Goal: Information Seeking & Learning: Understand process/instructions

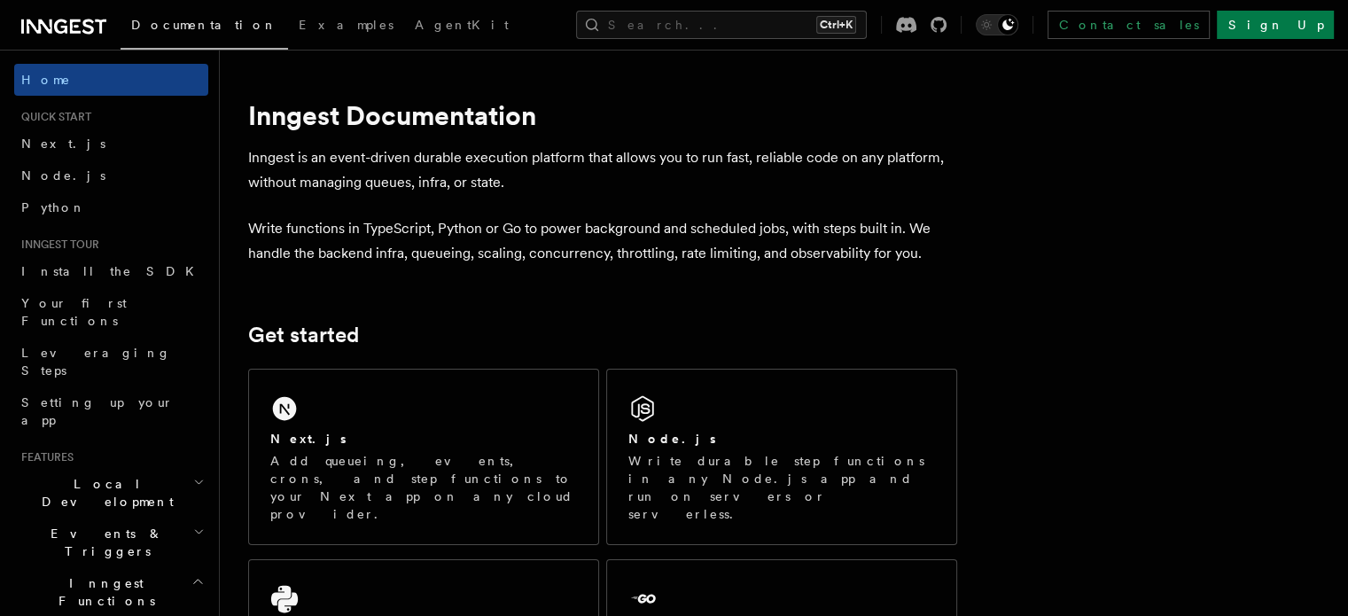
scroll to position [89, 0]
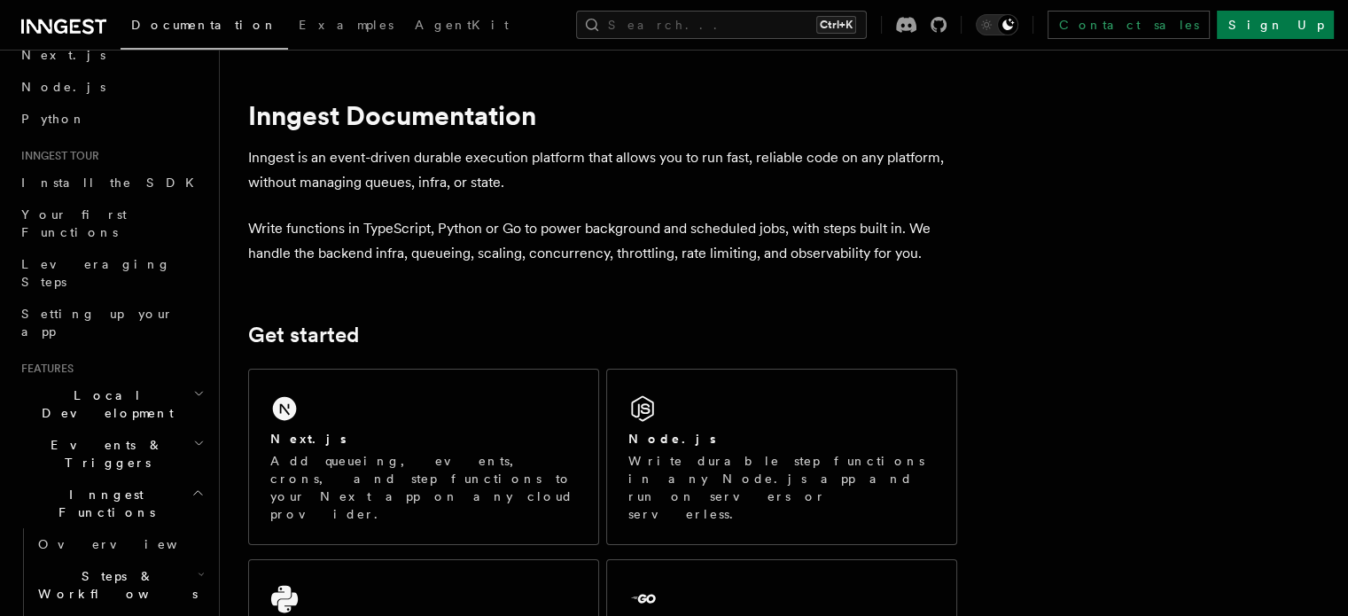
click at [149, 429] on h2 "Events & Triggers" at bounding box center [111, 454] width 194 height 50
click at [143, 479] on link "Overview" at bounding box center [119, 495] width 177 height 32
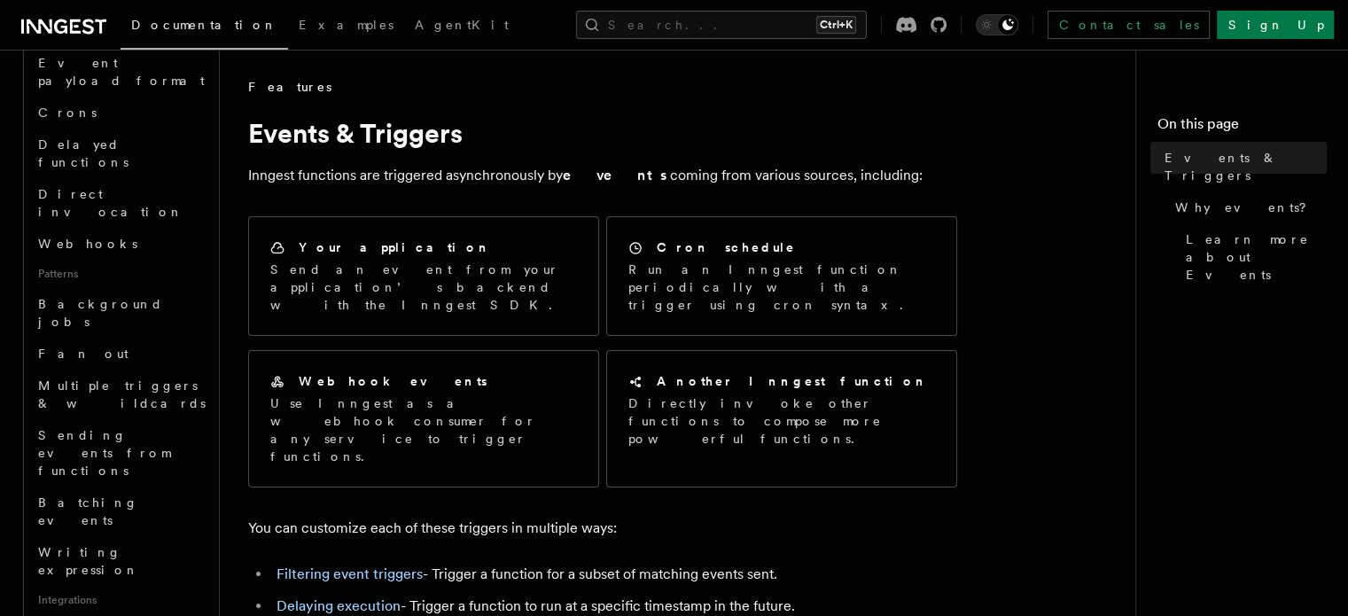
scroll to position [709, 0]
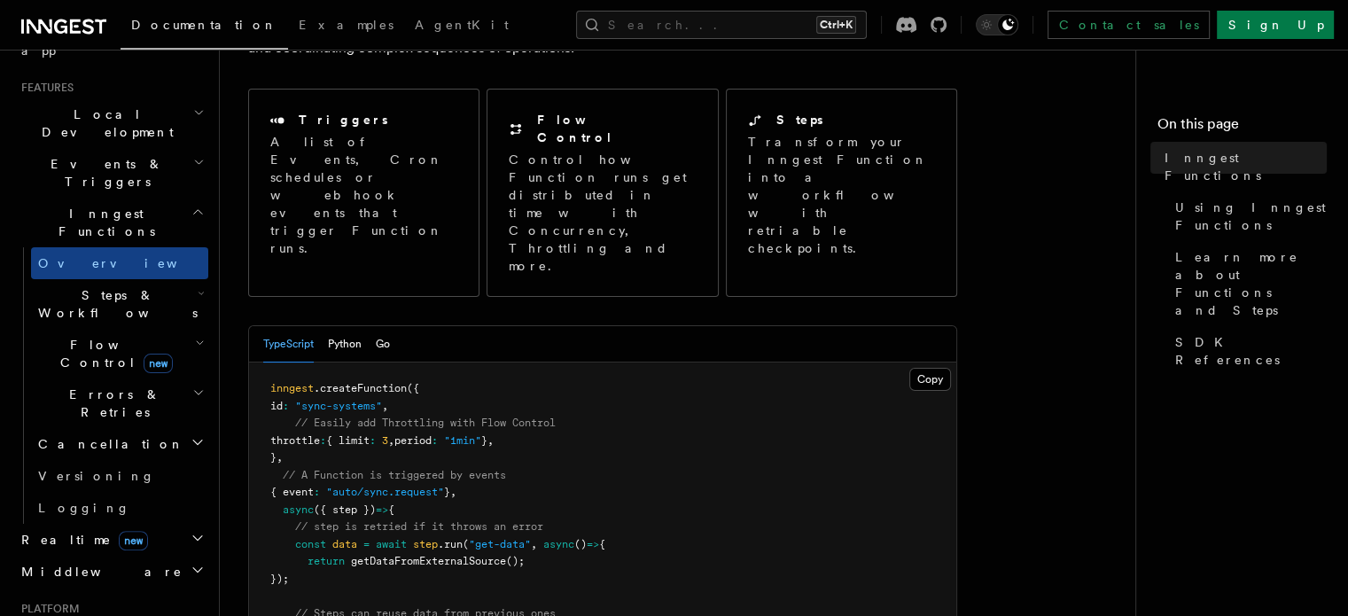
scroll to position [358, 0]
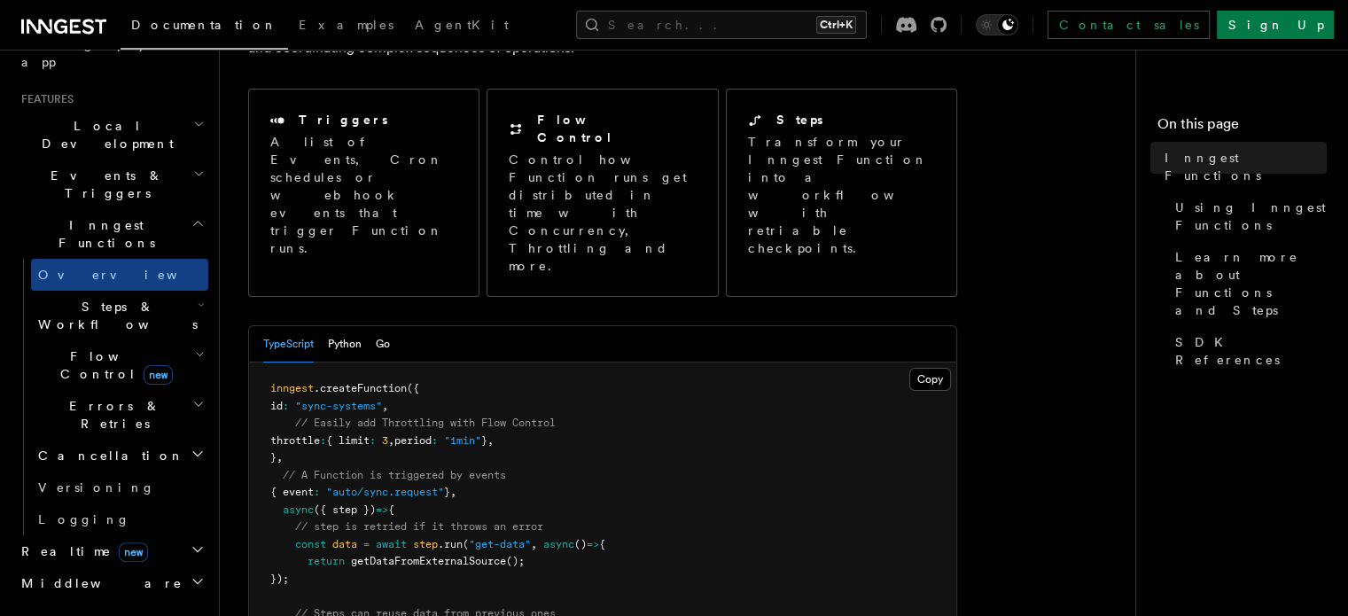
click at [85, 298] on span "Steps & Workflows" at bounding box center [114, 315] width 167 height 35
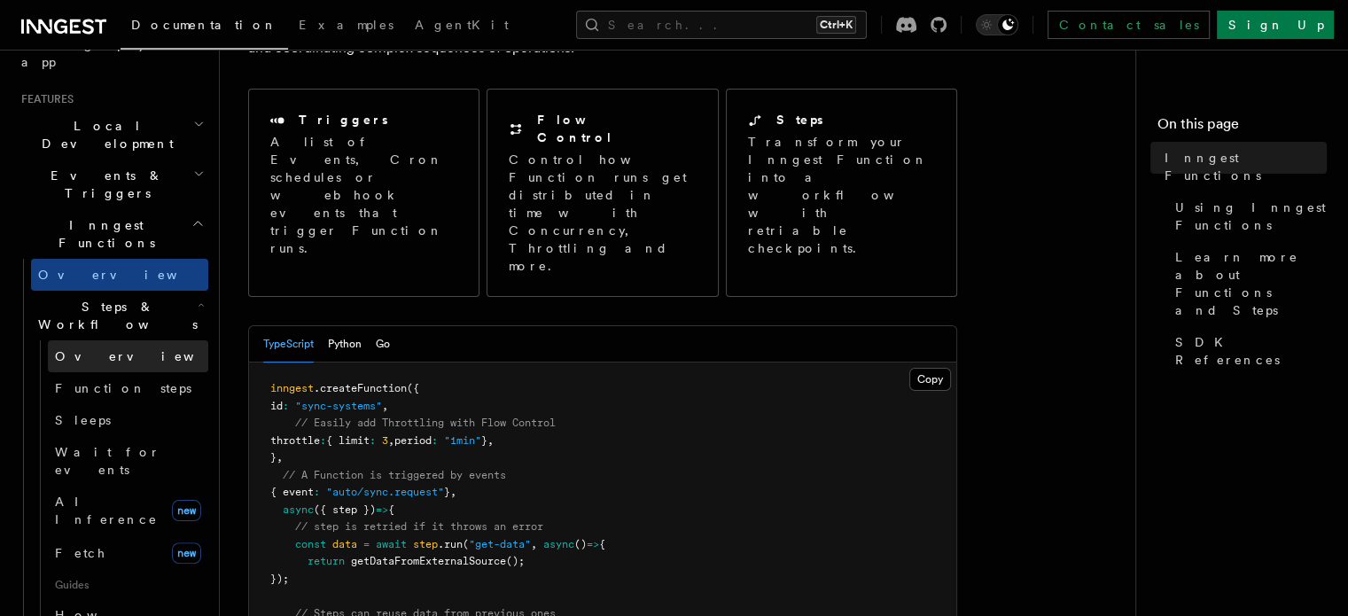
click at [96, 349] on span "Overview" at bounding box center [146, 356] width 183 height 14
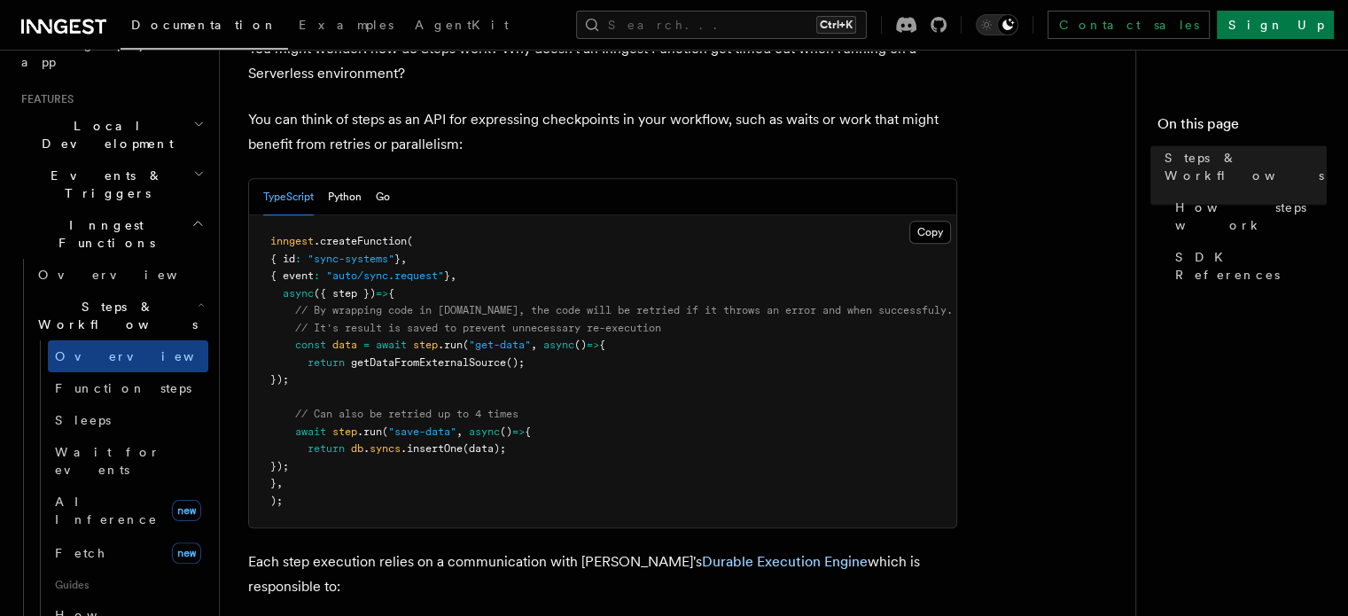
scroll to position [798, 0]
